Goal: Transaction & Acquisition: Purchase product/service

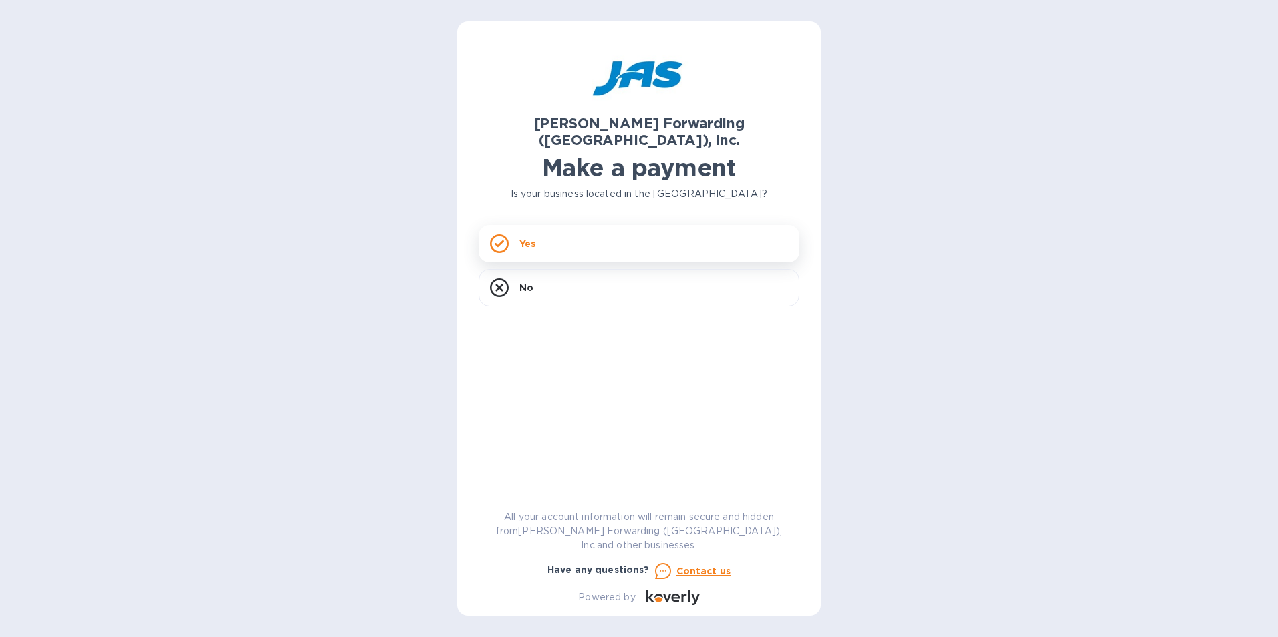
click at [577, 228] on div "Yes" at bounding box center [638, 243] width 321 height 37
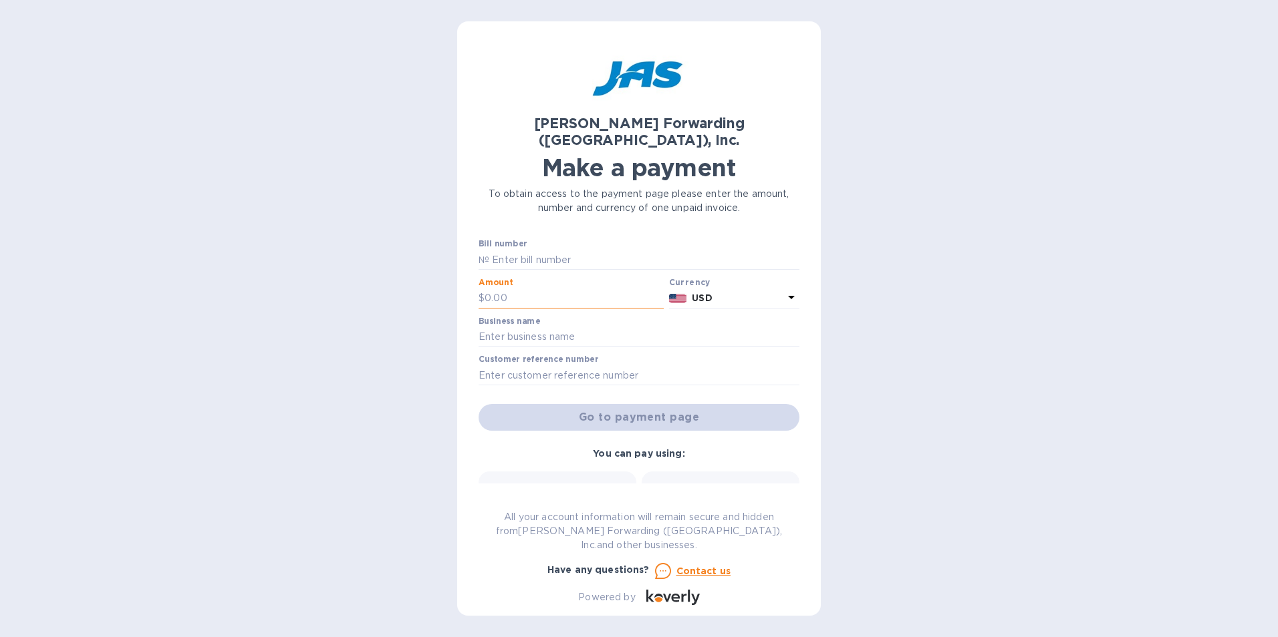
click at [545, 289] on input "text" at bounding box center [573, 299] width 179 height 20
click at [547, 251] on input "text" at bounding box center [644, 260] width 310 height 20
type input "CHI503203970"
type input "1.00"
type input "MEI System Inc"
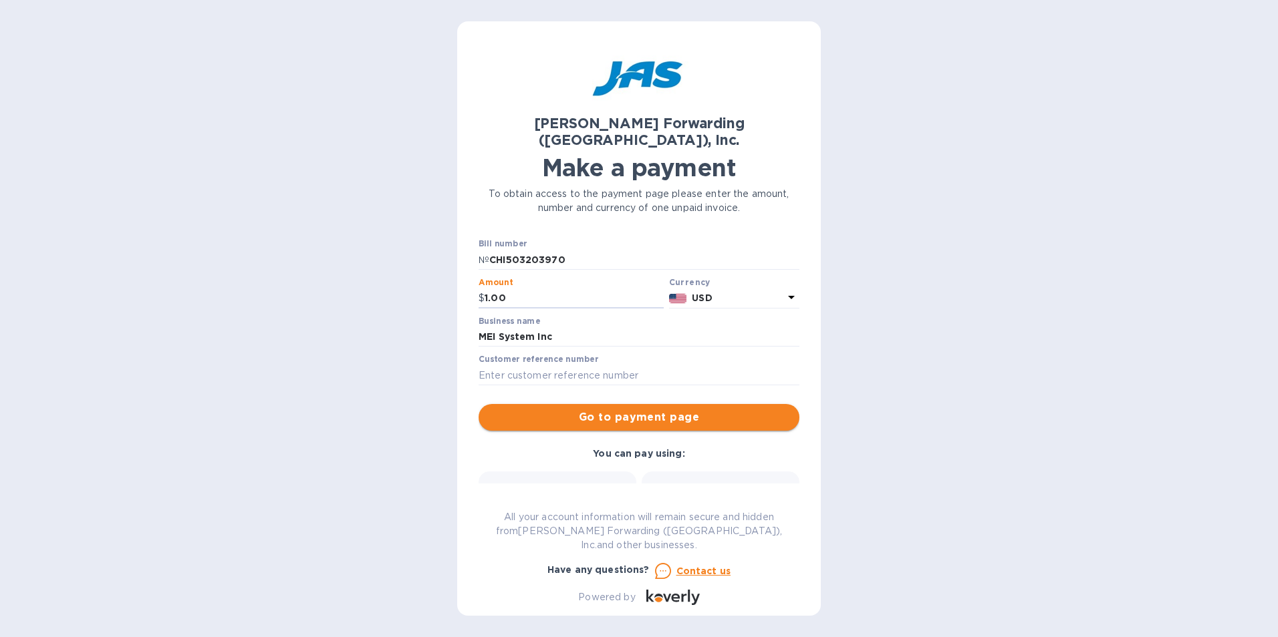
click at [584, 410] on span "Go to payment page" at bounding box center [638, 418] width 299 height 16
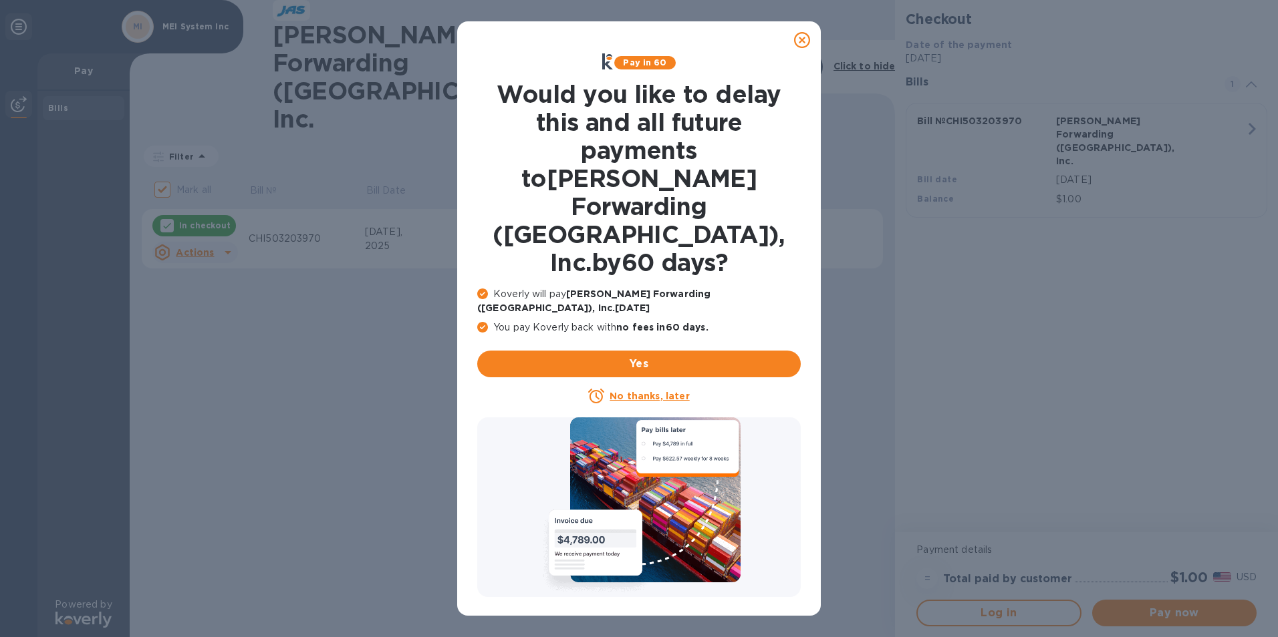
click at [799, 37] on icon at bounding box center [802, 40] width 16 height 16
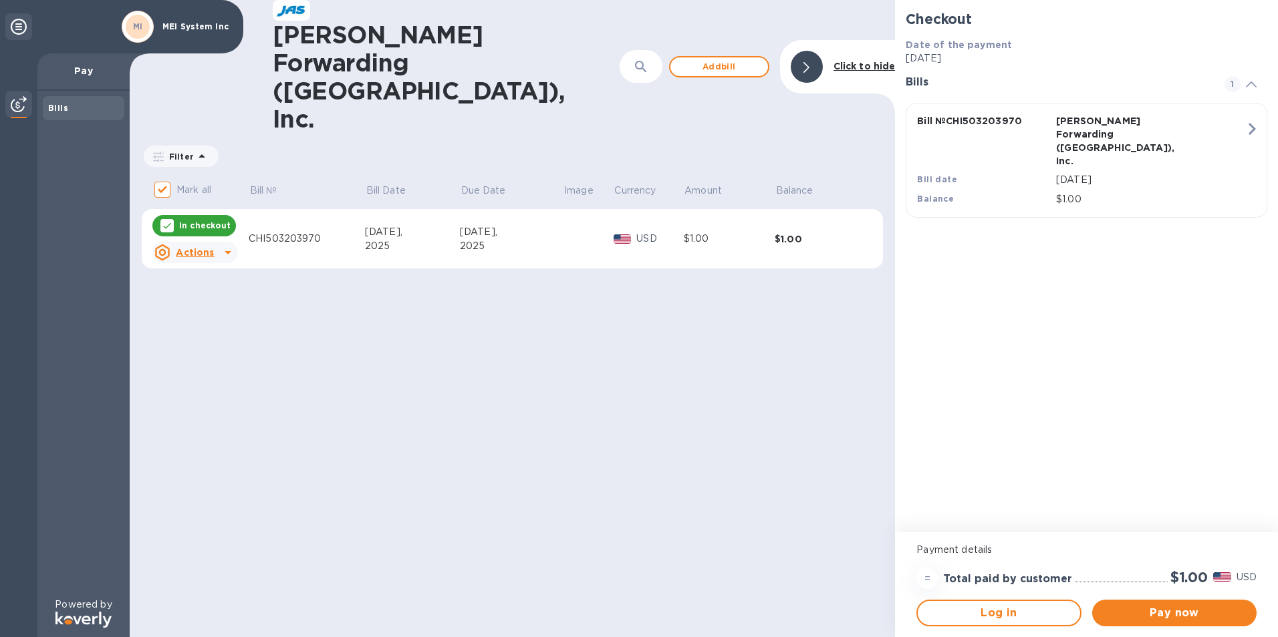
click at [188, 247] on u "Actions" at bounding box center [195, 252] width 38 height 11
click at [188, 263] on div "Delete" at bounding box center [206, 262] width 39 height 21
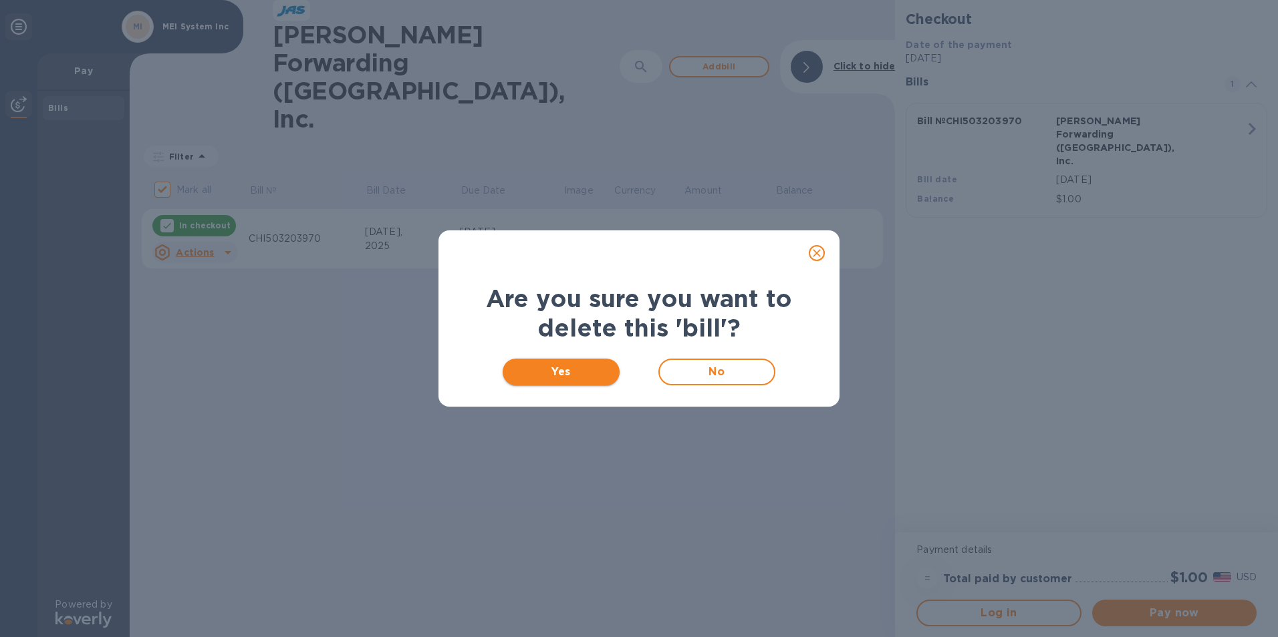
click at [551, 372] on span "Yes" at bounding box center [561, 372] width 96 height 16
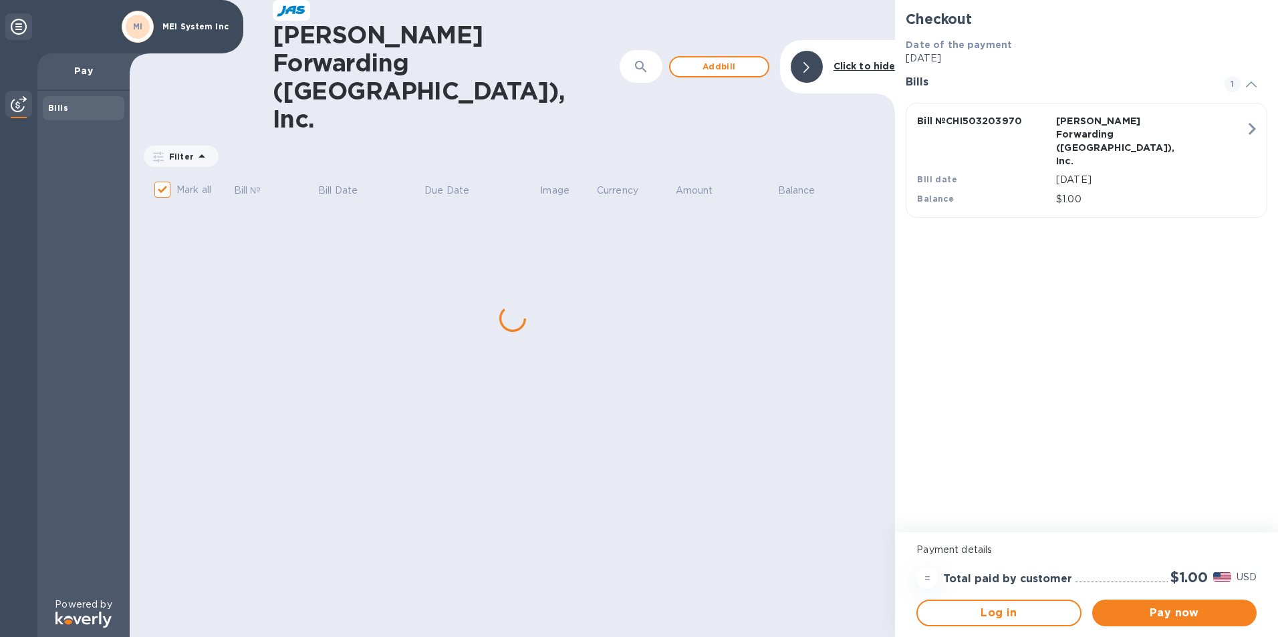
checkbox input "false"
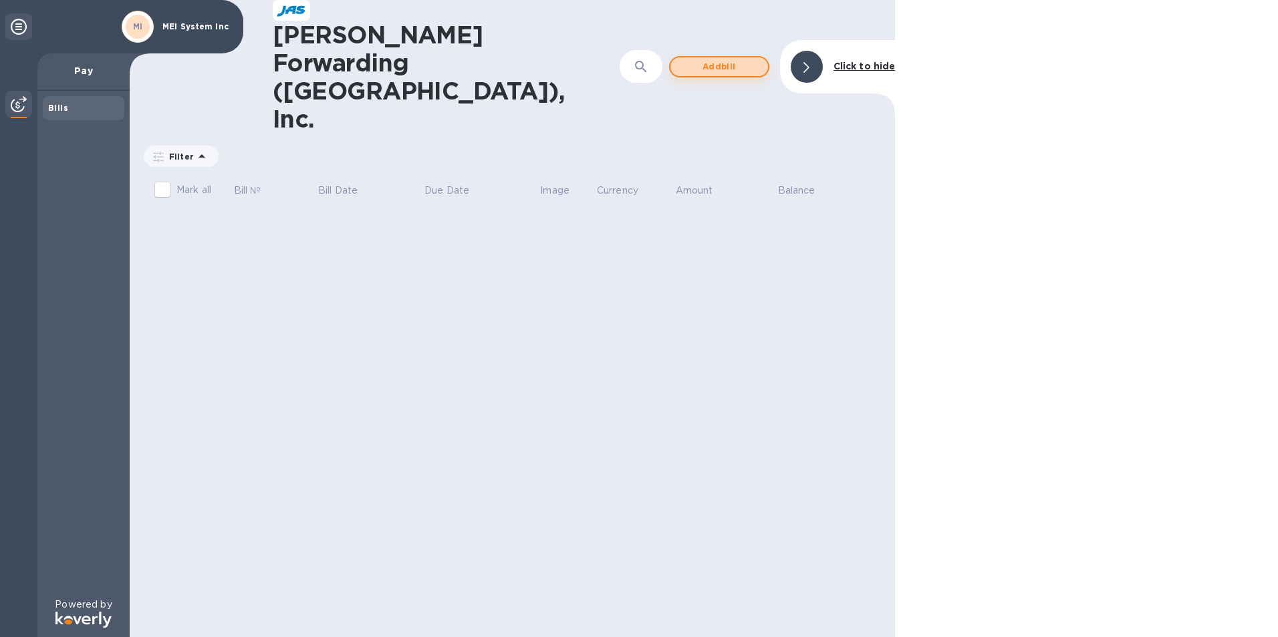
click at [725, 59] on span "Add bill" at bounding box center [719, 67] width 76 height 16
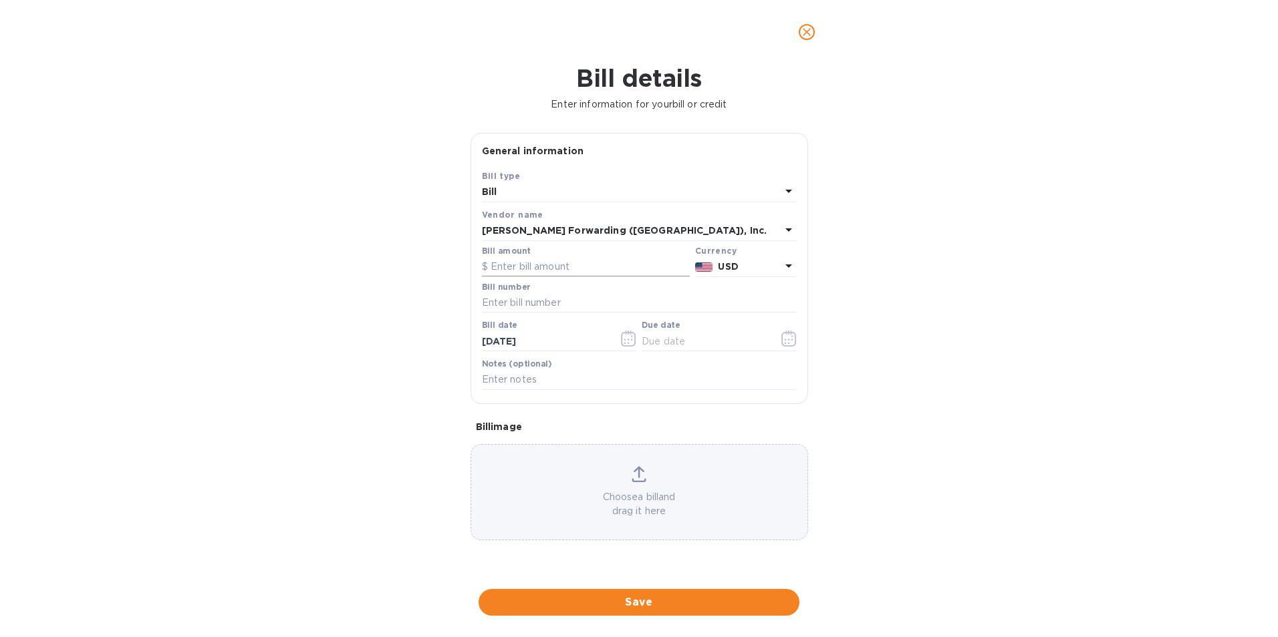
click at [528, 262] on input "text" at bounding box center [586, 267] width 208 height 20
type input "536"
type input "CHI503317524"
type input "[DATE]"
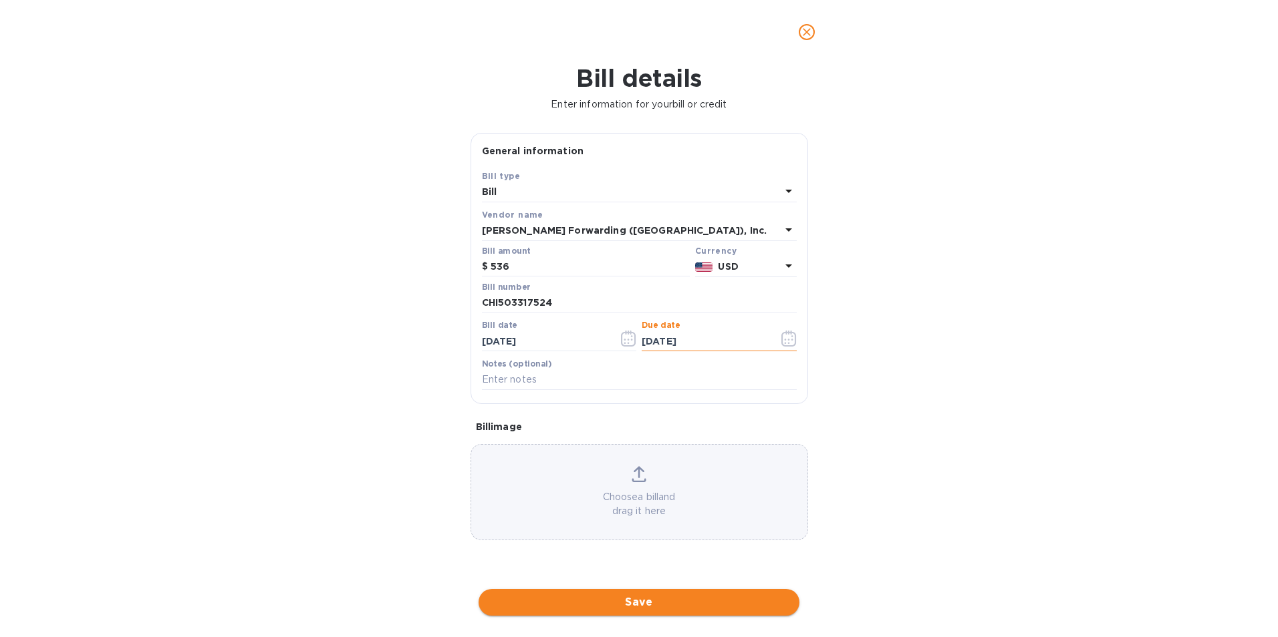
click at [523, 602] on span "Save" at bounding box center [638, 603] width 299 height 16
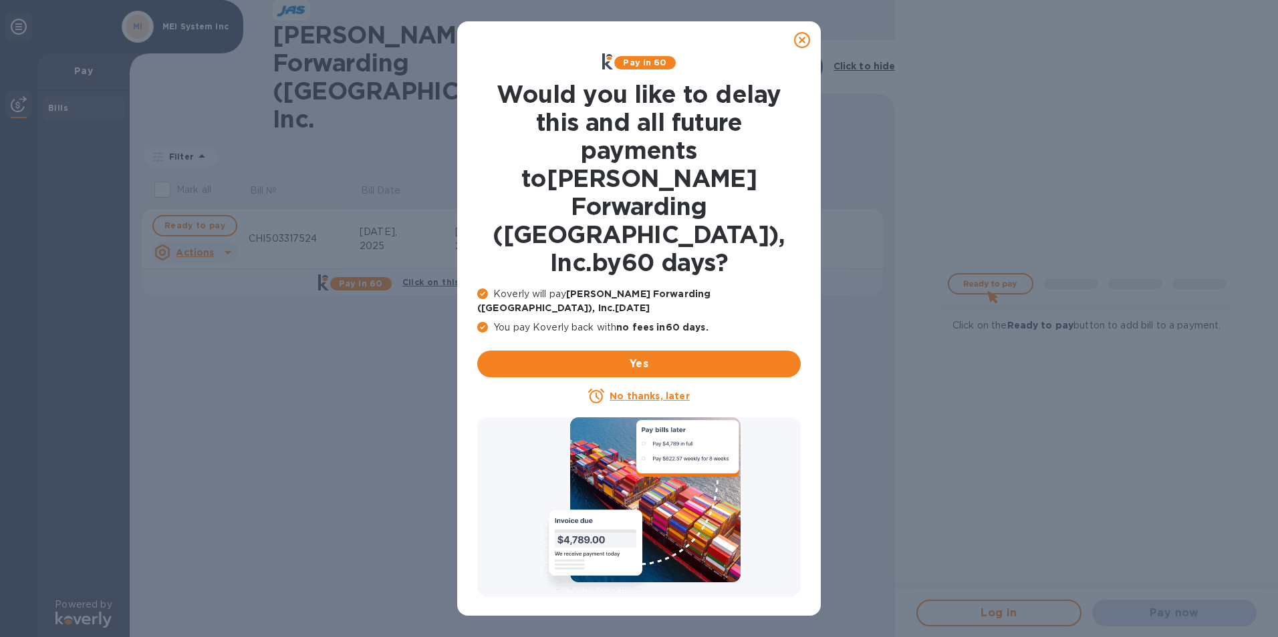
click at [803, 43] on icon at bounding box center [802, 40] width 16 height 16
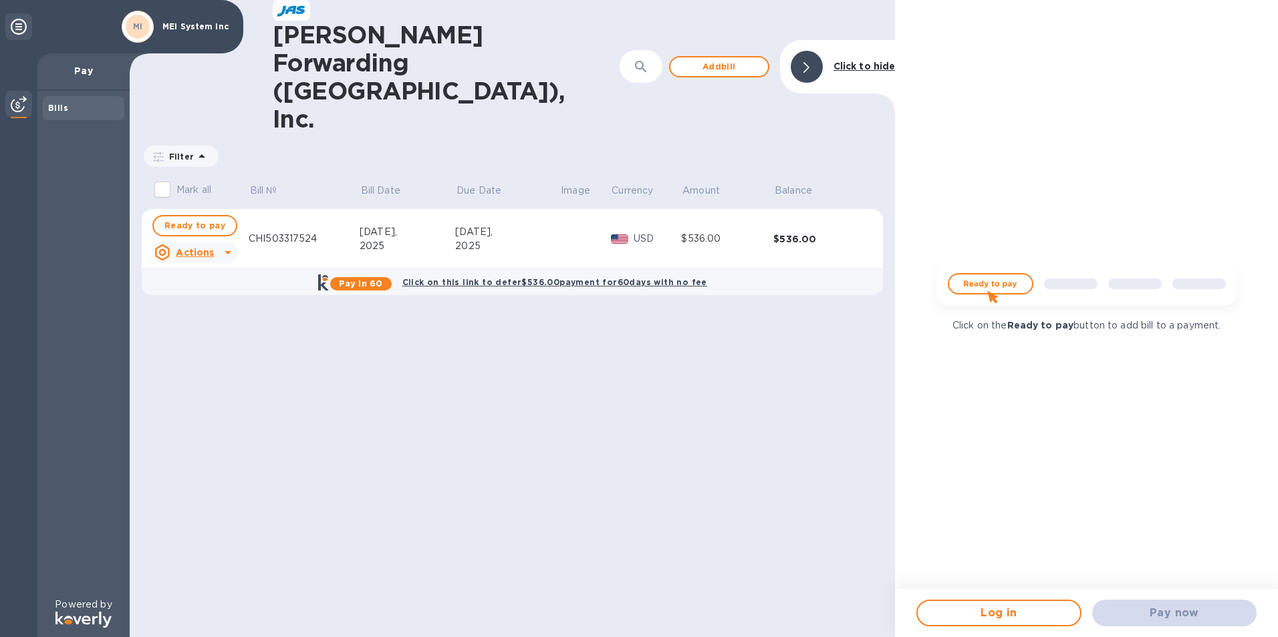
click at [729, 14] on div "[PERSON_NAME] Forwarding ([GEOGRAPHIC_DATA]), Inc. ​ Add [PERSON_NAME] to hide" at bounding box center [512, 66] width 765 height 133
click at [724, 59] on span "Add bill" at bounding box center [719, 67] width 76 height 16
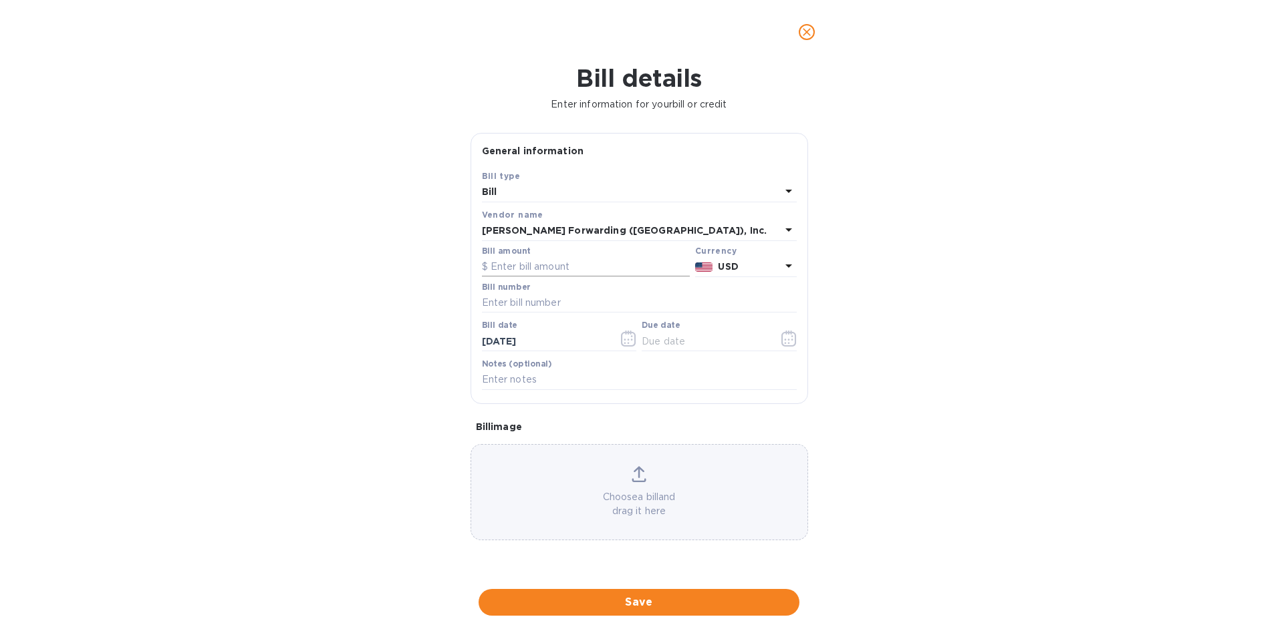
click at [534, 267] on input "text" at bounding box center [586, 267] width 208 height 20
type input "819.80"
type input "CHI503318014"
type input "[DATE]"
type input "20/2_/____"
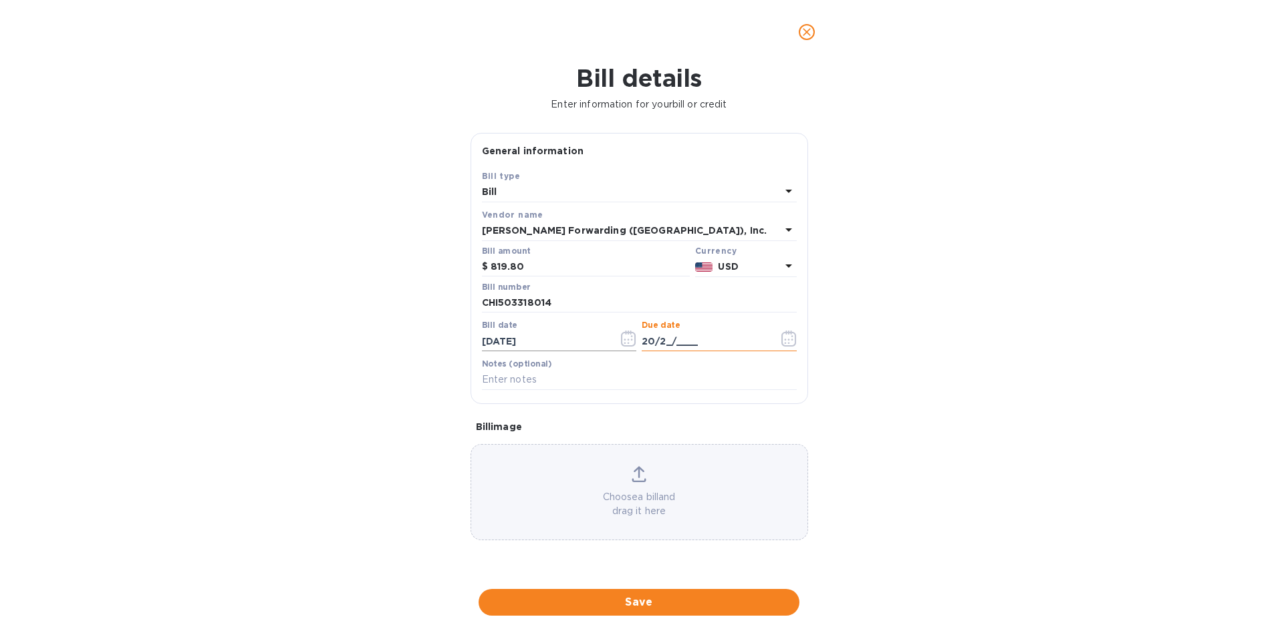
click at [545, 343] on input "[DATE]" at bounding box center [545, 341] width 126 height 20
drag, startPoint x: 545, startPoint y: 343, endPoint x: 435, endPoint y: 345, distance: 110.3
click at [435, 345] on div "Bill details Enter information for your bill or credit General information Save…" at bounding box center [639, 350] width 1278 height 573
type input "[DATE]"
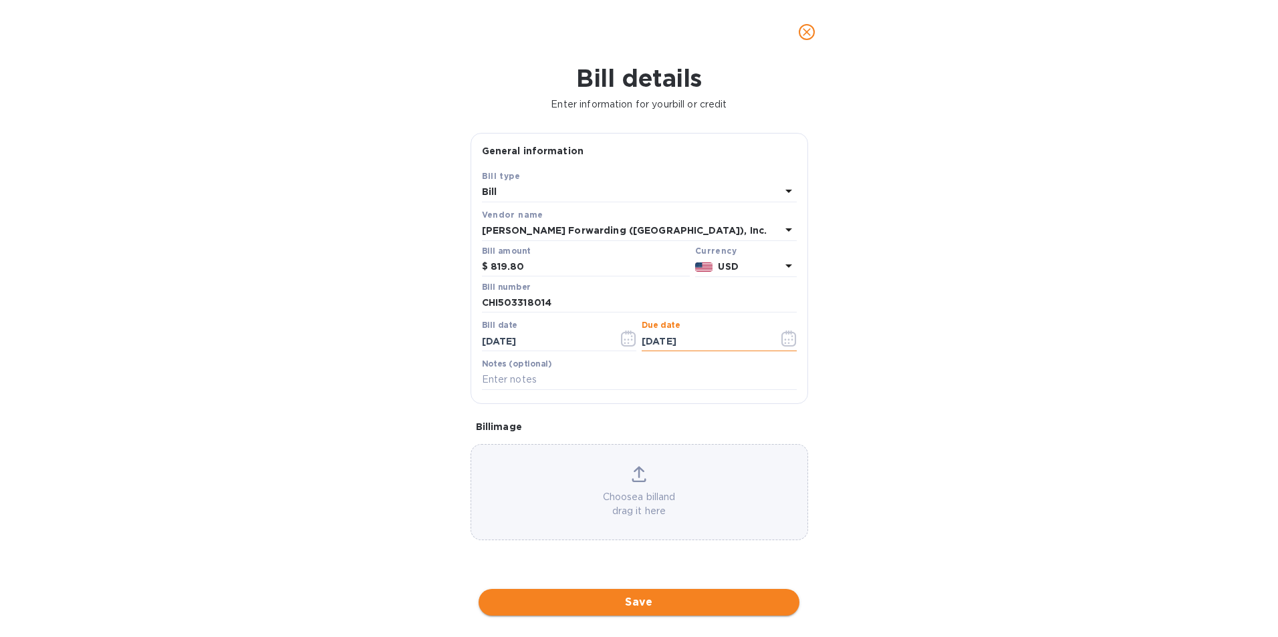
click at [629, 609] on span "Save" at bounding box center [638, 603] width 299 height 16
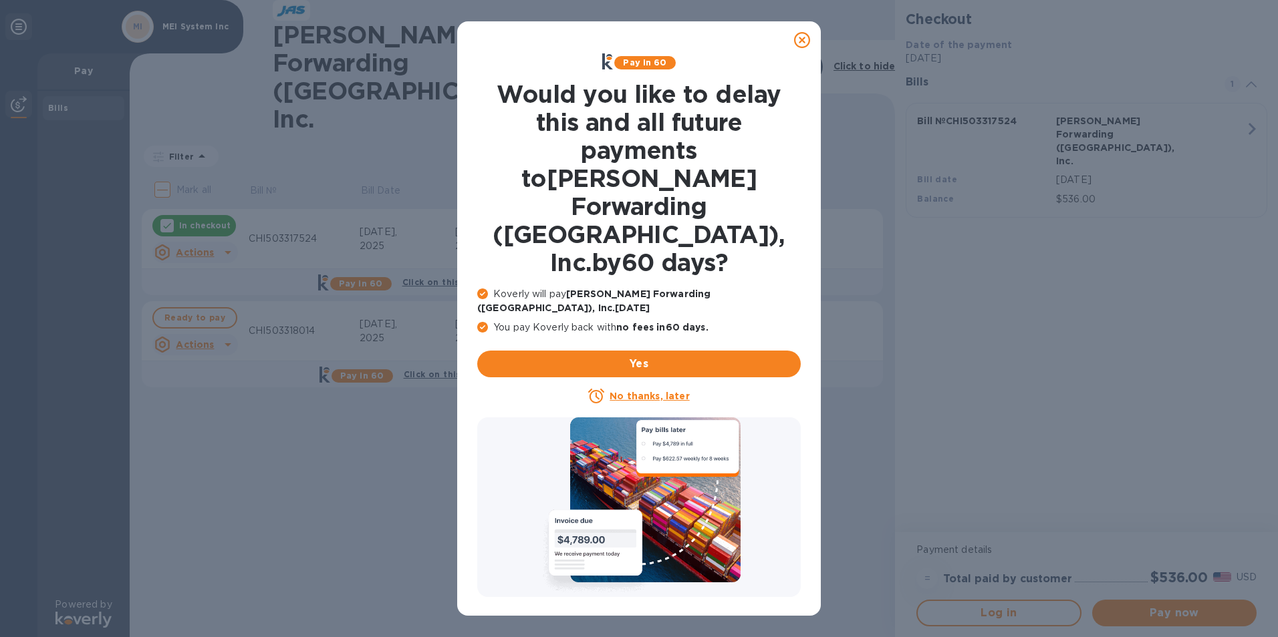
click at [801, 46] on icon at bounding box center [802, 40] width 16 height 16
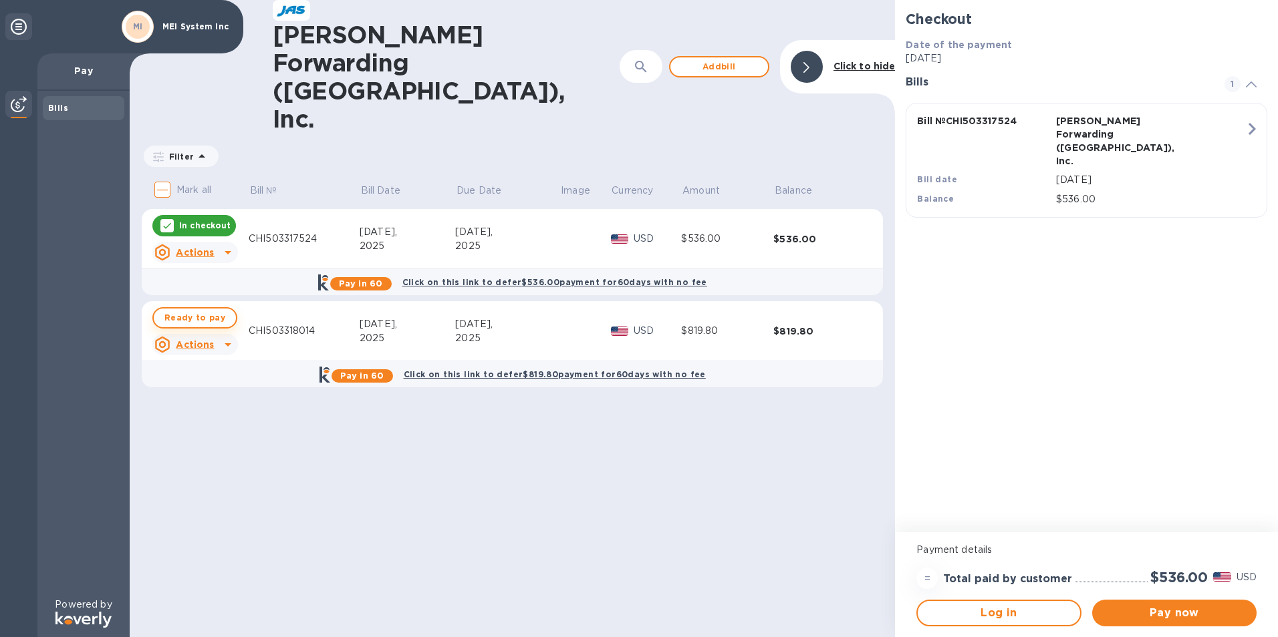
click at [198, 310] on span "Ready to pay" at bounding box center [194, 318] width 61 height 16
checkbox input "true"
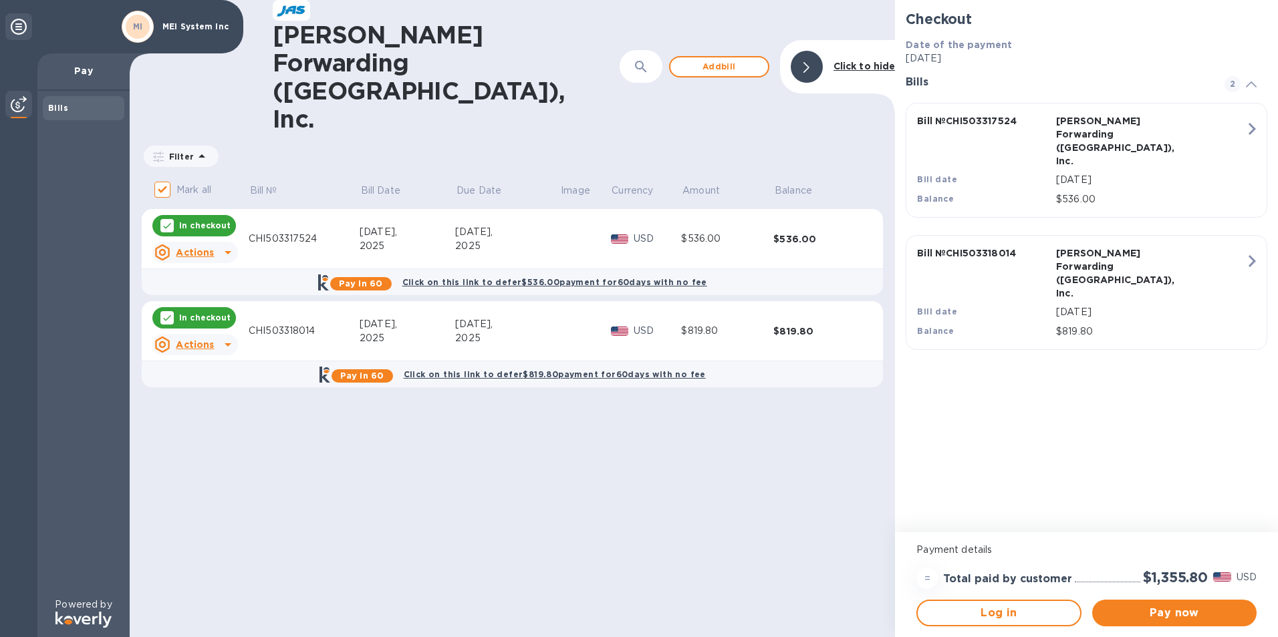
click at [204, 339] on u "Actions" at bounding box center [195, 344] width 38 height 11
click at [196, 348] on b "Delete" at bounding box center [206, 353] width 33 height 11
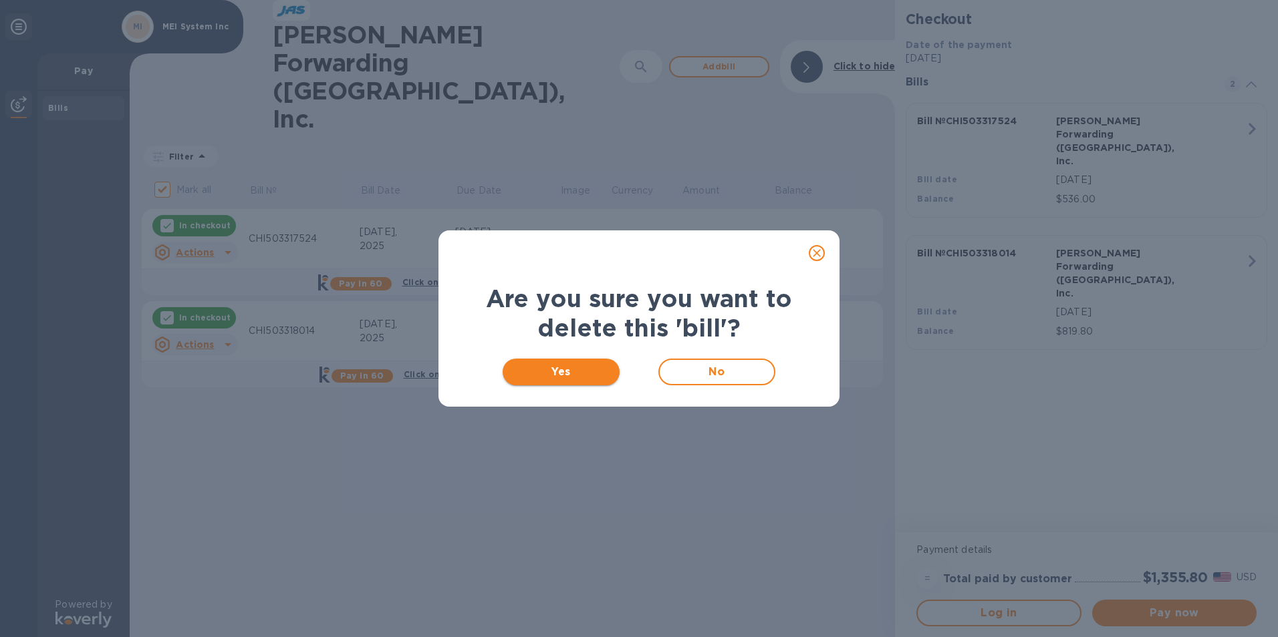
click at [562, 380] on span "Yes" at bounding box center [561, 372] width 96 height 16
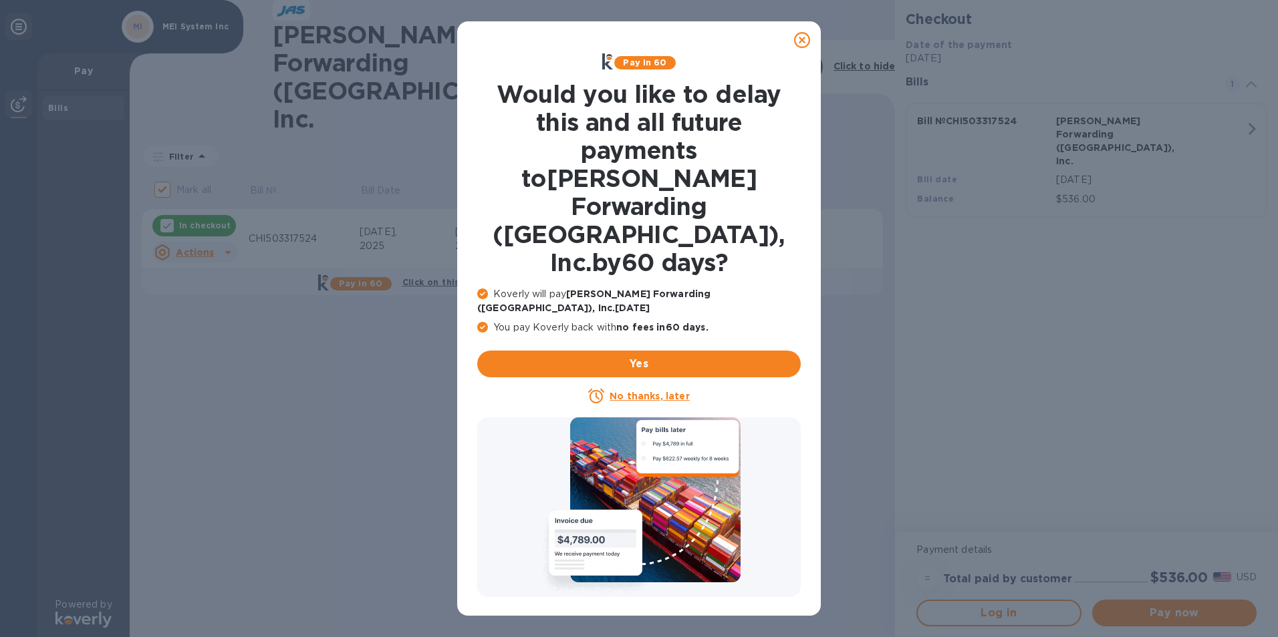
click at [806, 42] on icon at bounding box center [802, 40] width 16 height 16
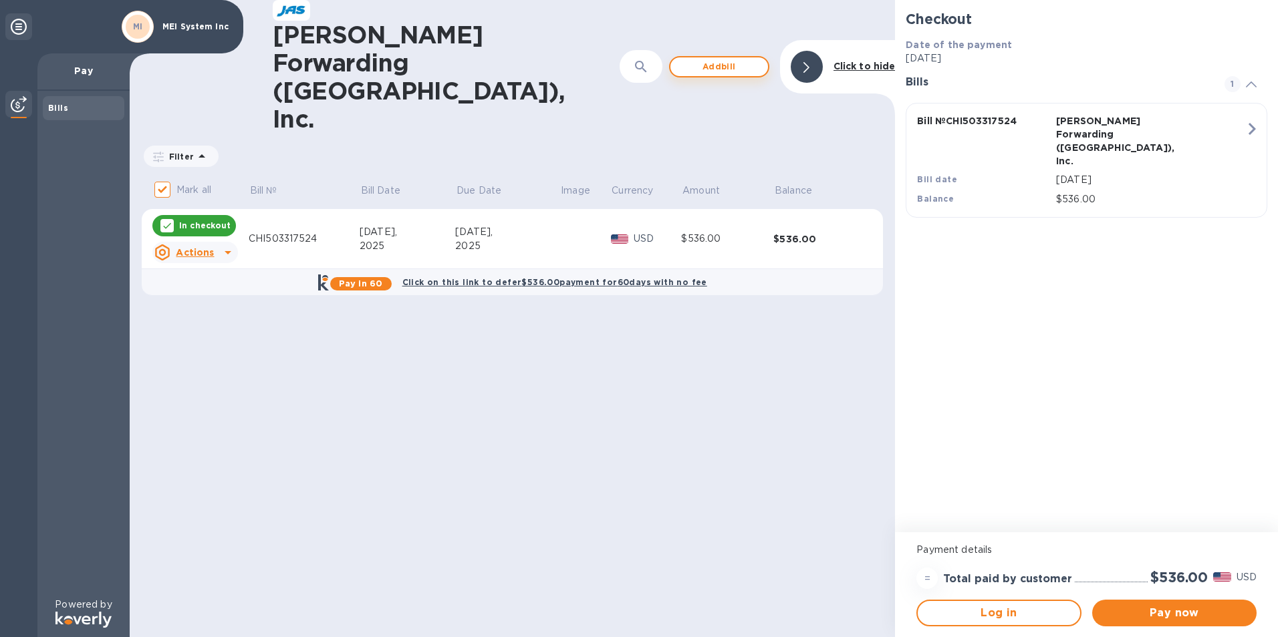
click at [718, 59] on span "Add bill" at bounding box center [719, 67] width 76 height 16
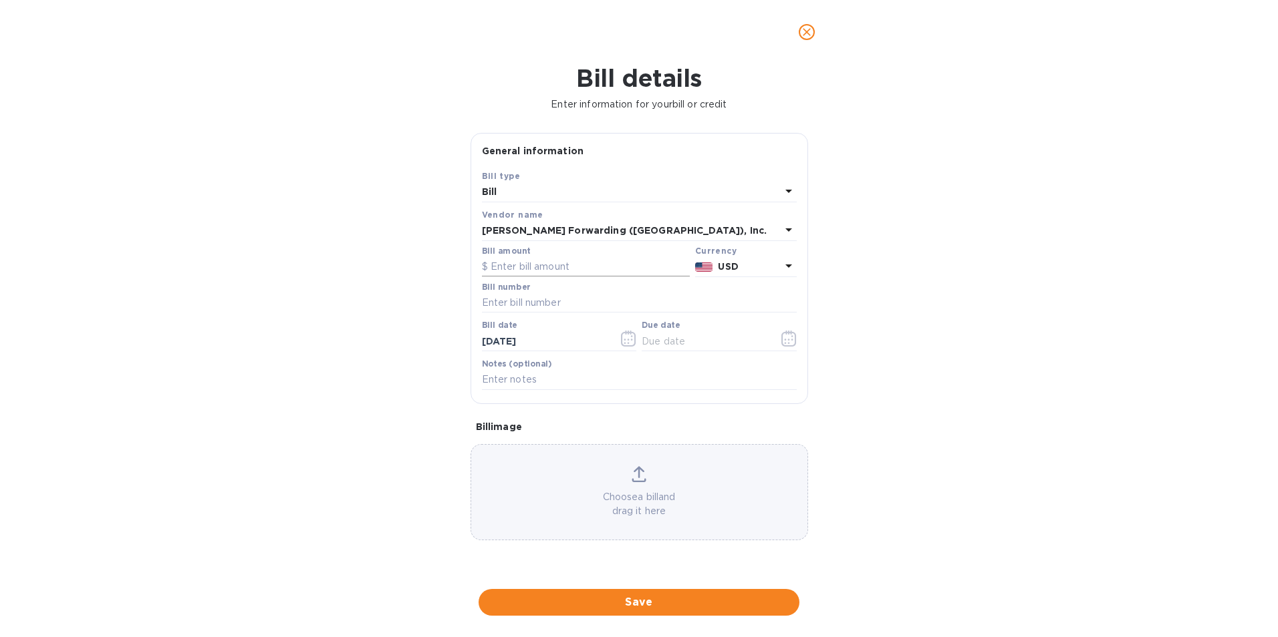
click at [549, 272] on input "text" at bounding box center [586, 267] width 208 height 20
type input "819.80"
type input "CHI503318014"
type input "[DATE]"
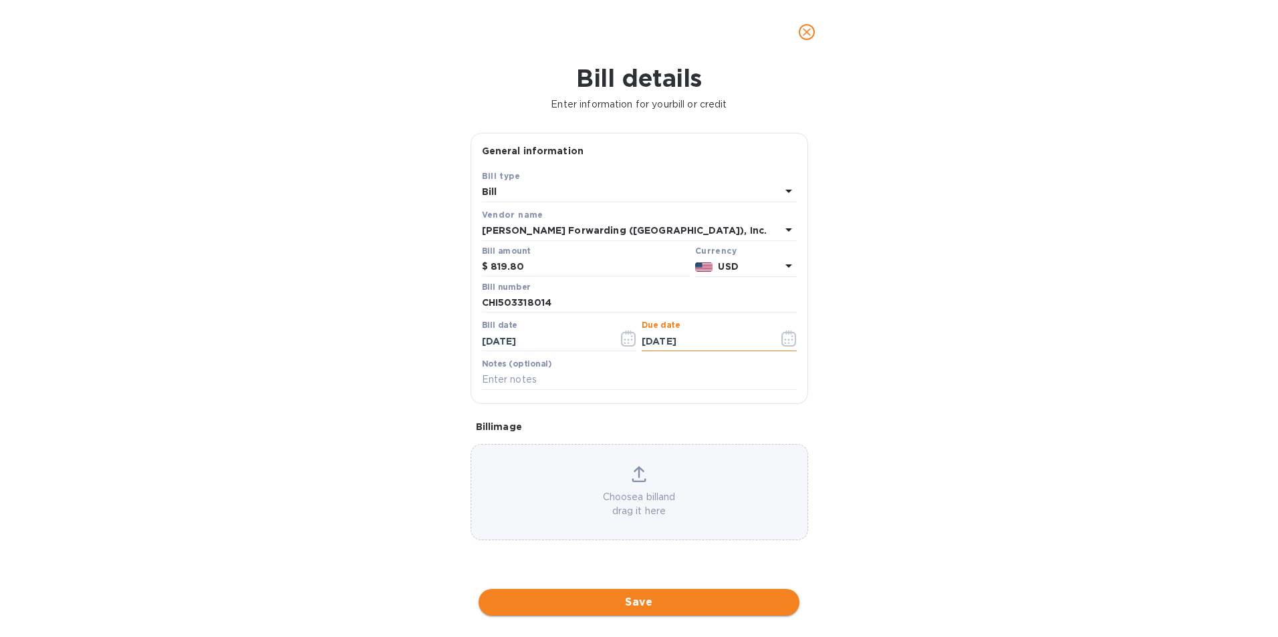
click at [556, 598] on span "Save" at bounding box center [638, 603] width 299 height 16
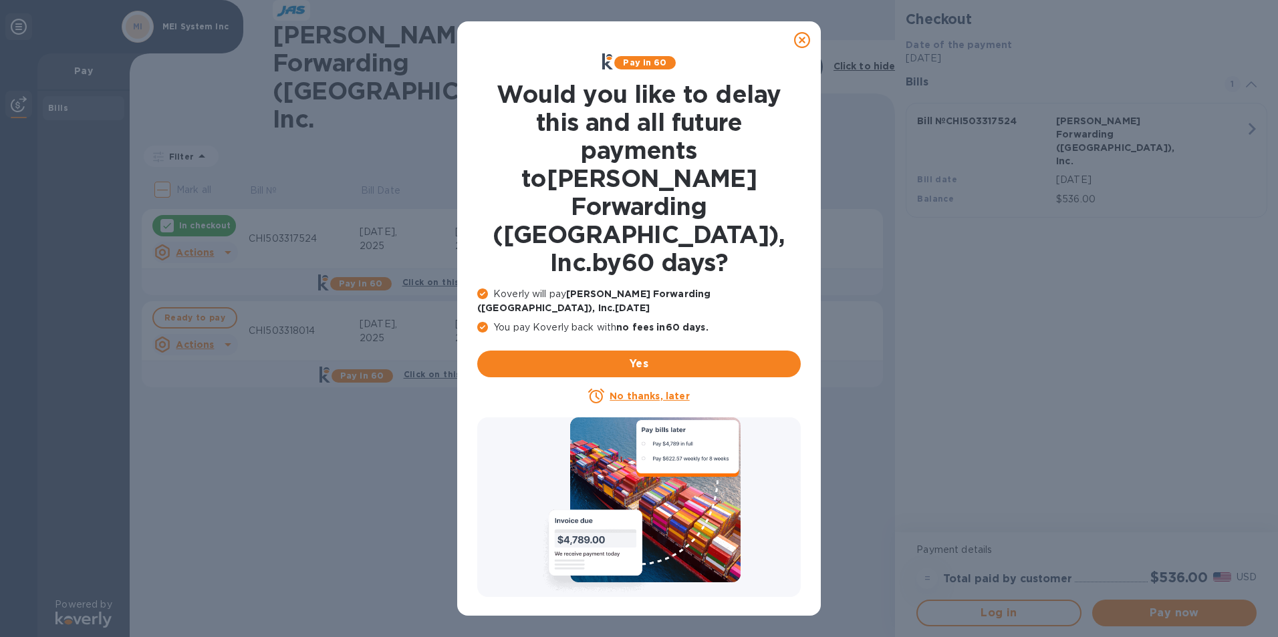
click at [807, 40] on icon at bounding box center [802, 40] width 16 height 16
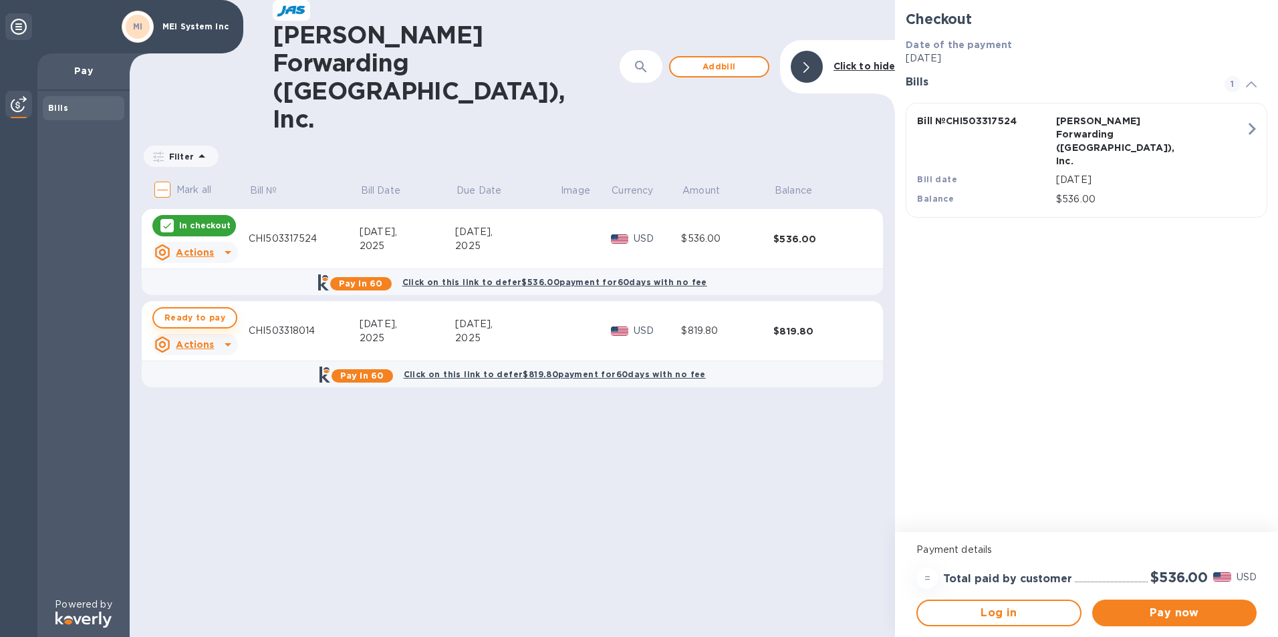
click at [184, 310] on span "Ready to pay" at bounding box center [194, 318] width 61 height 16
checkbox input "true"
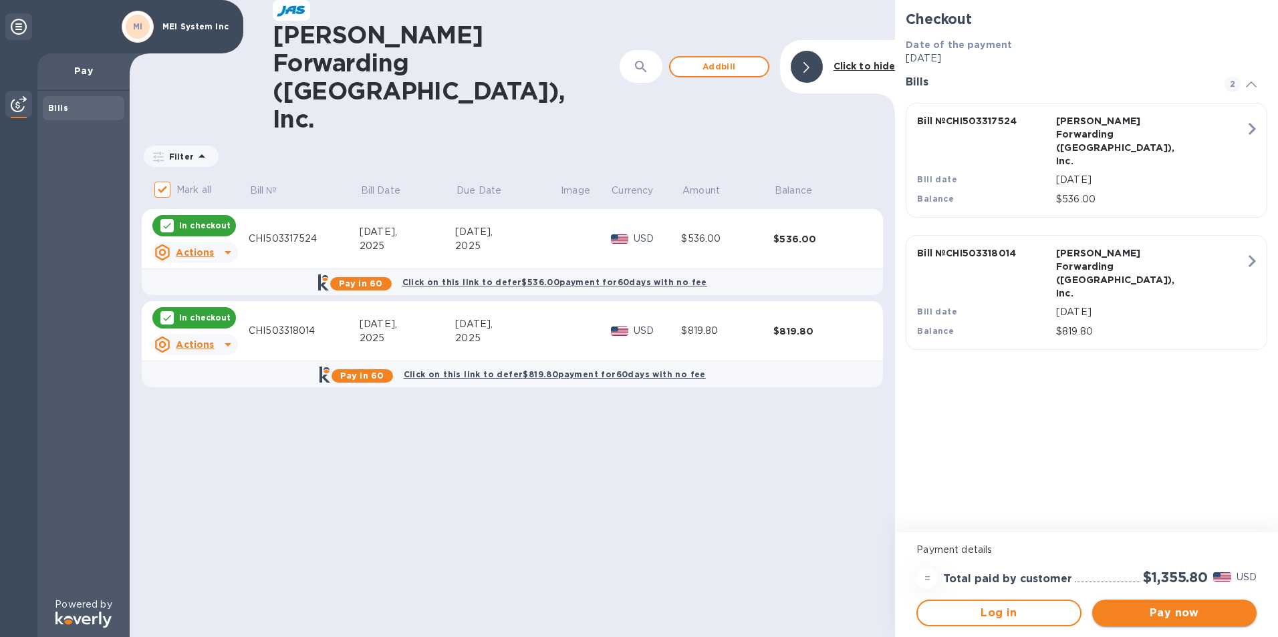
click at [1131, 615] on span "Pay now" at bounding box center [1174, 613] width 143 height 16
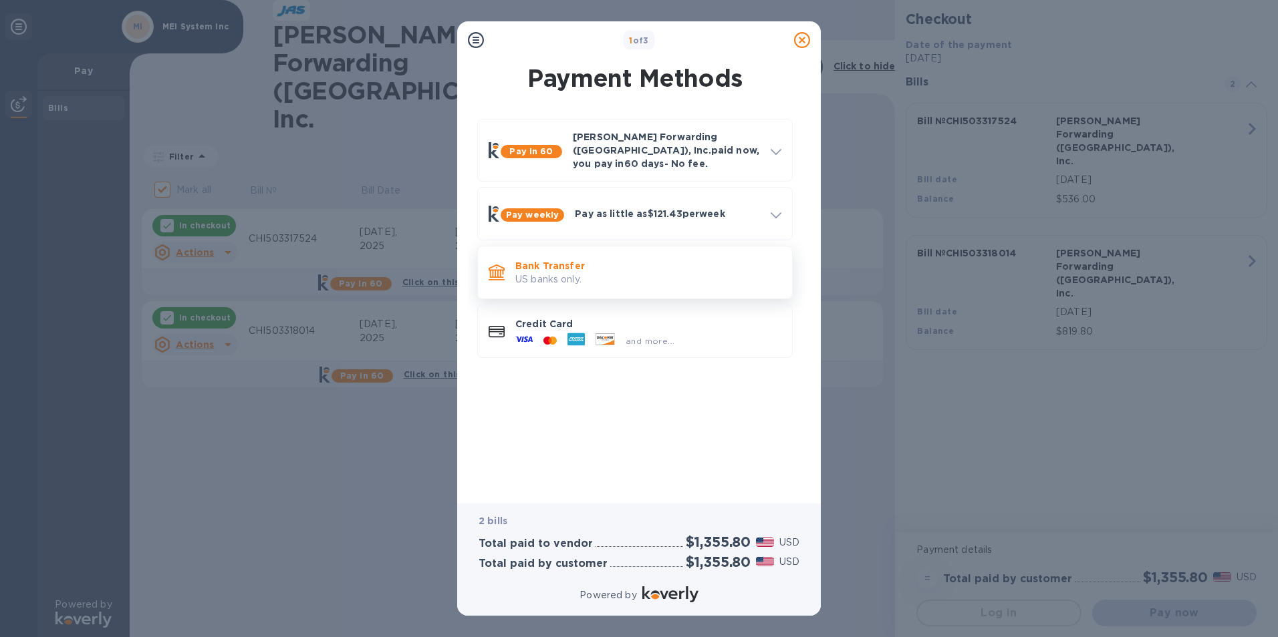
click at [604, 273] on p "US banks only." at bounding box center [648, 280] width 266 height 14
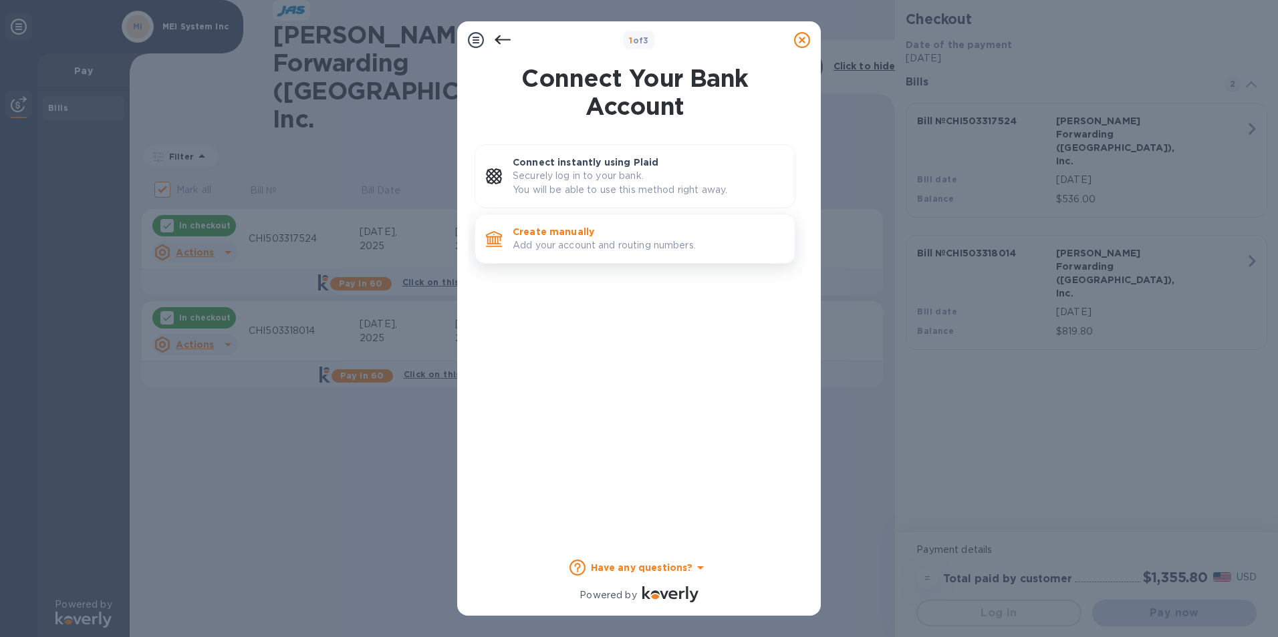
click at [539, 245] on p "Add your account and routing numbers." at bounding box center [648, 246] width 271 height 14
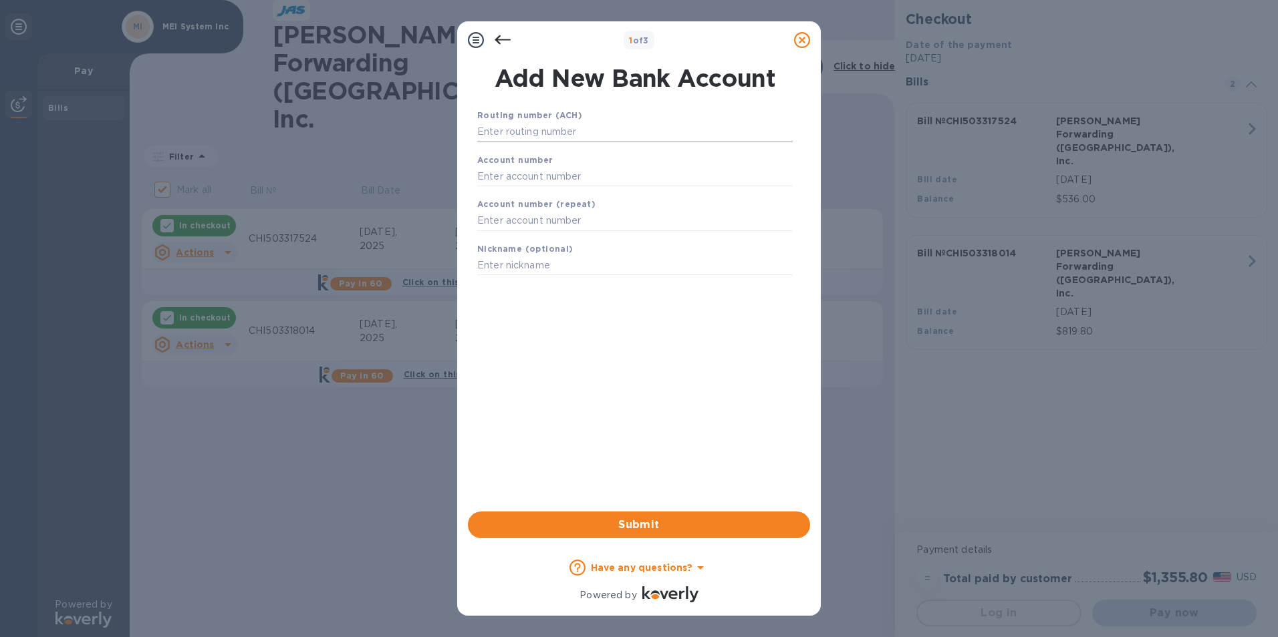
click at [506, 124] on input "text" at bounding box center [634, 132] width 315 height 20
click at [521, 139] on input "text" at bounding box center [634, 132] width 315 height 20
paste input "081904808"
type input "081904808"
click at [502, 180] on b "Account number" at bounding box center [515, 177] width 76 height 10
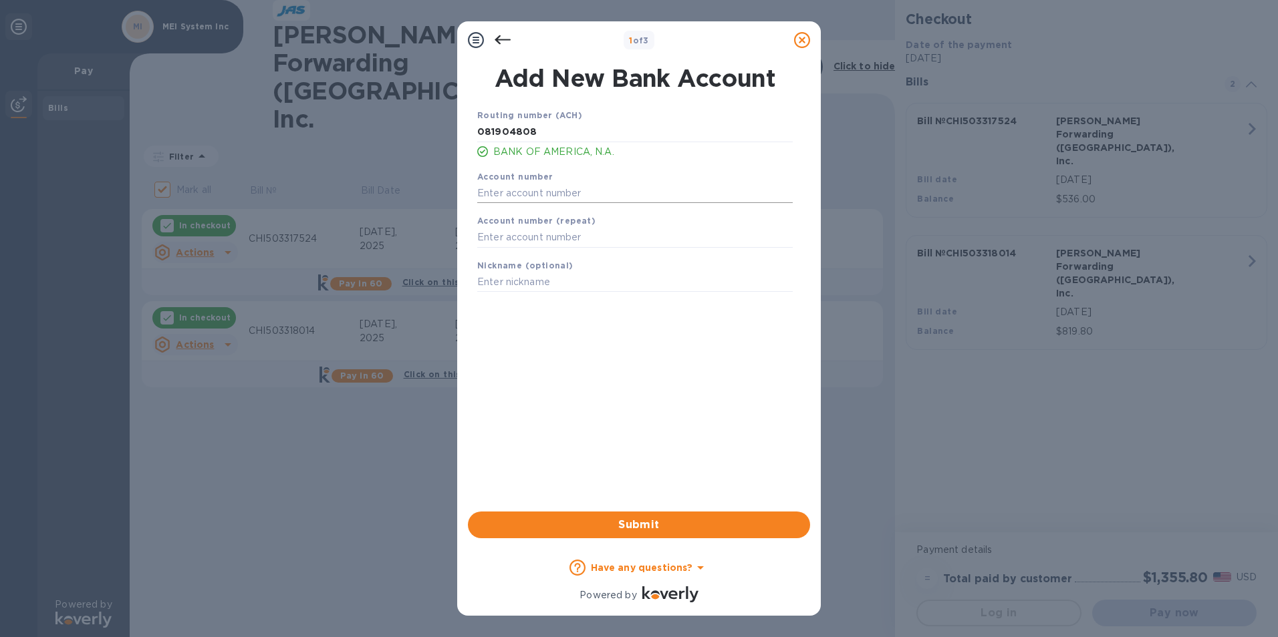
click at [513, 190] on input "text" at bounding box center [634, 193] width 315 height 20
click at [549, 189] on input "text" at bounding box center [634, 193] width 315 height 20
paste input "291016278318"
type input "291016278318"
click at [560, 243] on input "text" at bounding box center [634, 238] width 315 height 20
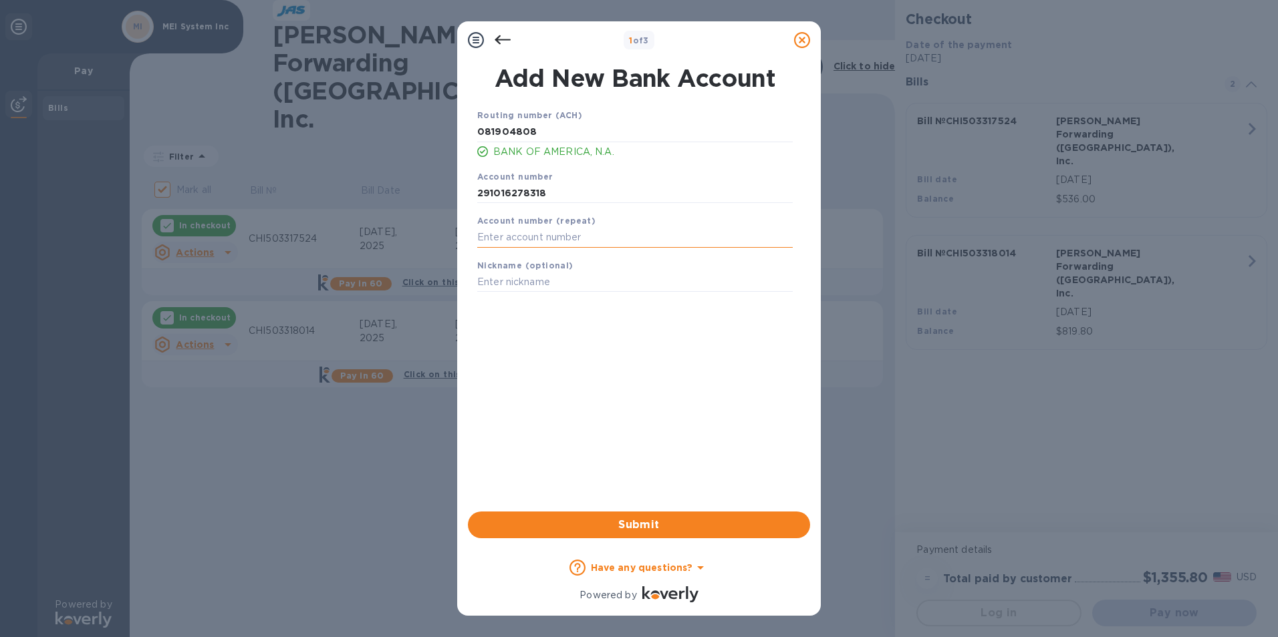
paste input "291016278318"
type input "291016278318"
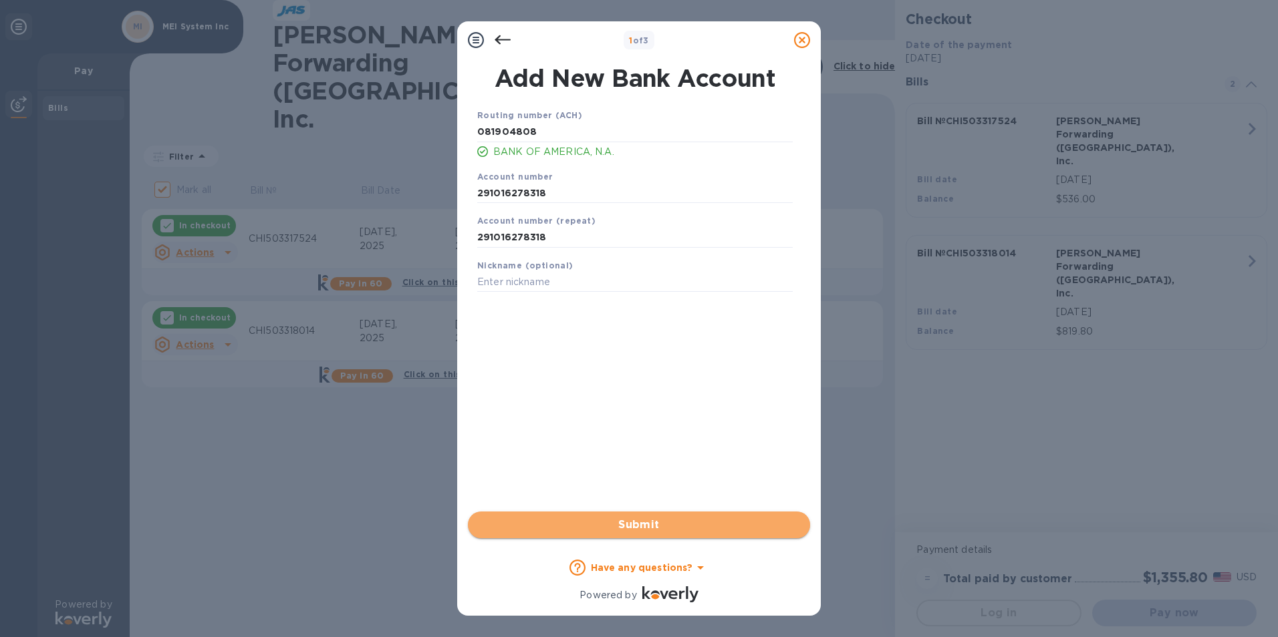
click at [609, 531] on span "Submit" at bounding box center [638, 525] width 321 height 16
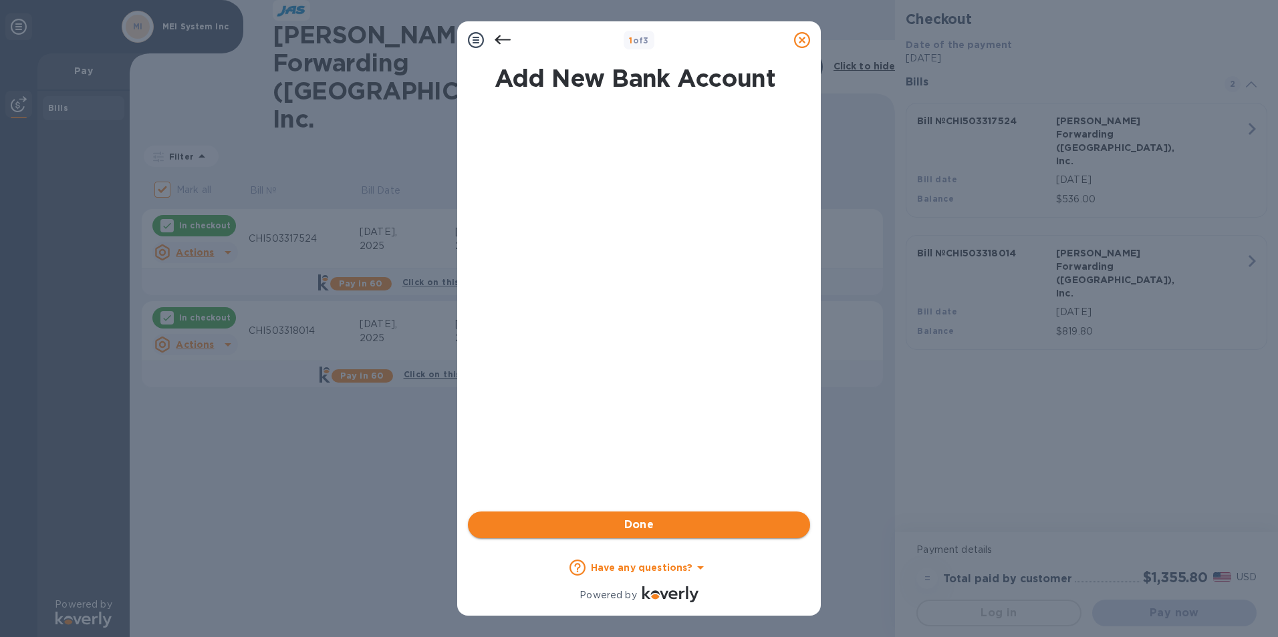
click at [609, 531] on span "Done" at bounding box center [638, 525] width 321 height 16
click at [609, 531] on span "Submit" at bounding box center [638, 525] width 321 height 16
